Goal: Navigation & Orientation: Find specific page/section

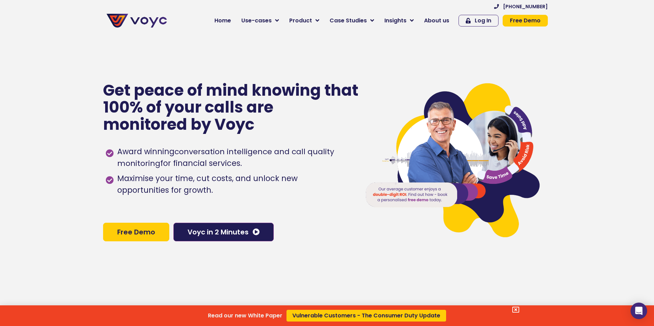
click at [318, 18] on div "Read our new White Paper Vulnerable Customers - The Consumer Duty Update" at bounding box center [327, 163] width 654 height 326
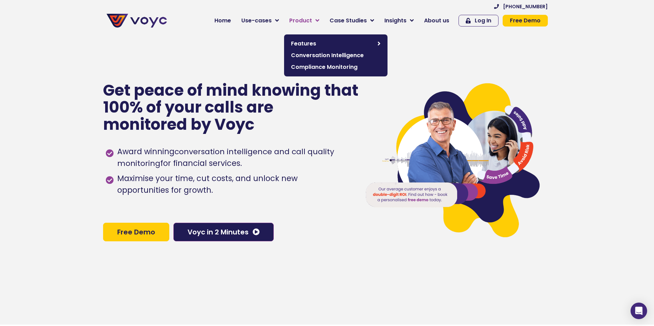
click at [318, 20] on link "Product" at bounding box center [304, 21] width 40 height 14
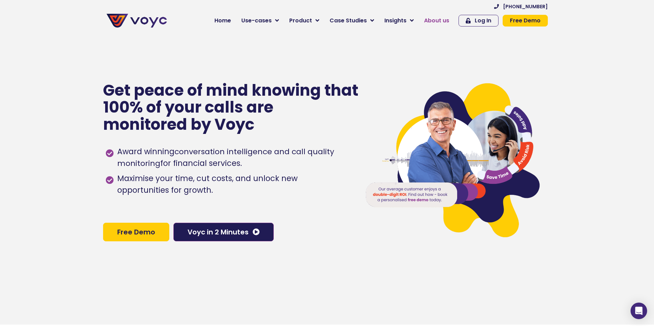
click at [434, 18] on span "About us" at bounding box center [436, 21] width 25 height 8
click at [433, 18] on span "About us" at bounding box center [436, 21] width 25 height 8
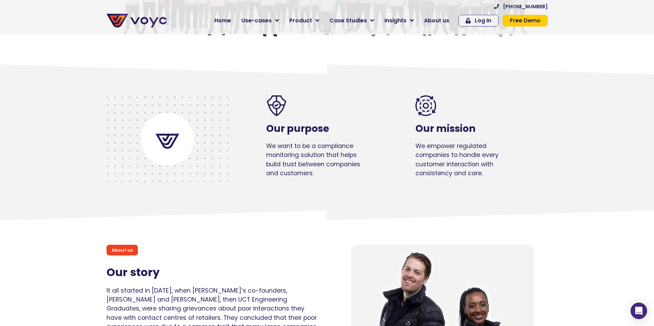
scroll to position [241, 0]
